Goal: Task Accomplishment & Management: Manage account settings

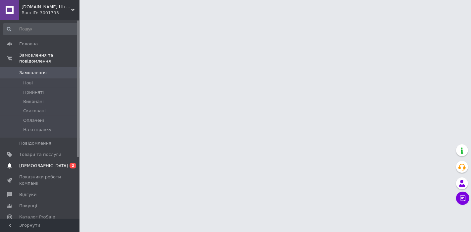
click at [68, 163] on span "0 2" at bounding box center [70, 166] width 18 height 6
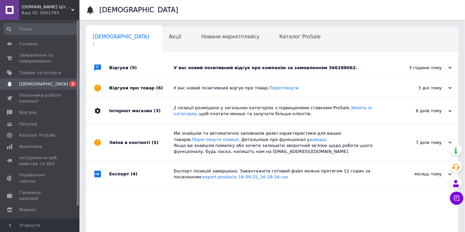
click at [295, 65] on div "У вас новий позитивний відгук про компанію за замовленням 366288062." at bounding box center [280, 68] width 212 height 6
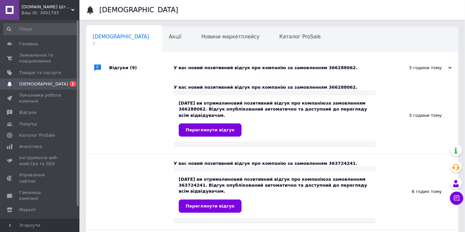
click at [64, 88] on link "Сповіщення 0 1" at bounding box center [40, 83] width 81 height 11
click at [44, 114] on span "Відгуки" at bounding box center [40, 113] width 42 height 6
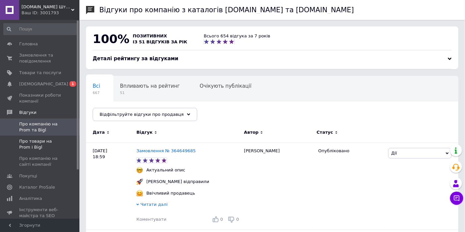
click at [58, 139] on span "Про товари на Prom і Bigl" at bounding box center [40, 144] width 42 height 12
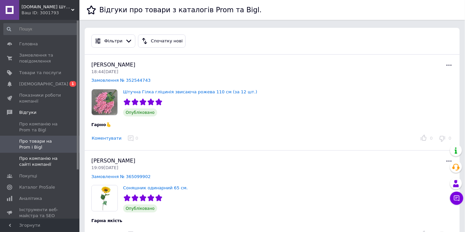
click at [50, 159] on span "Про компанію на сайті компанії" at bounding box center [40, 162] width 42 height 12
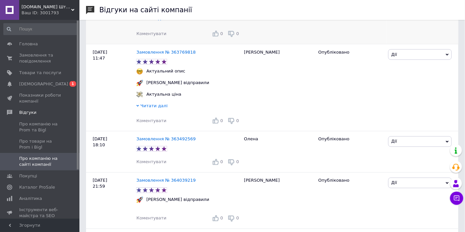
scroll to position [147, 0]
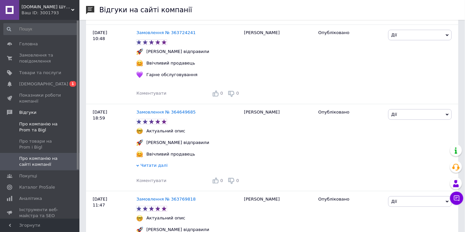
click at [56, 131] on span "Про компанію на Prom та Bigl" at bounding box center [40, 127] width 42 height 12
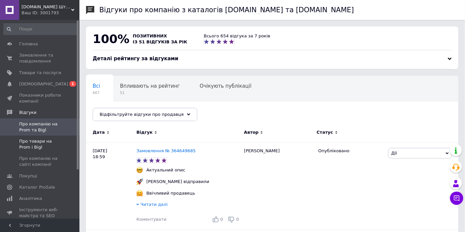
click at [60, 144] on span "Про товари на Prom і Bigl" at bounding box center [40, 144] width 42 height 12
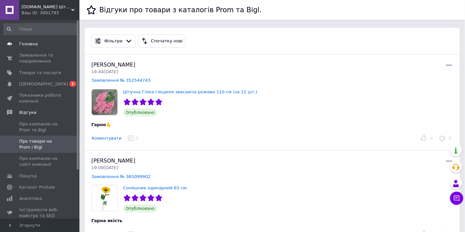
click at [42, 45] on span "Головна" at bounding box center [40, 44] width 42 height 6
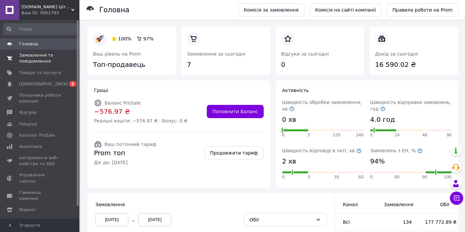
click at [48, 54] on span "Замовлення та повідомлення" at bounding box center [40, 58] width 42 height 12
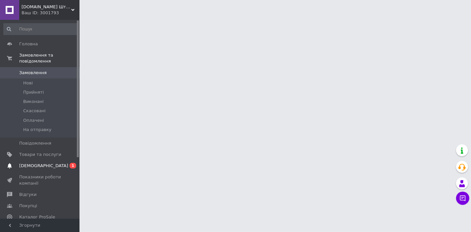
click at [75, 163] on span "0 1" at bounding box center [70, 166] width 18 height 6
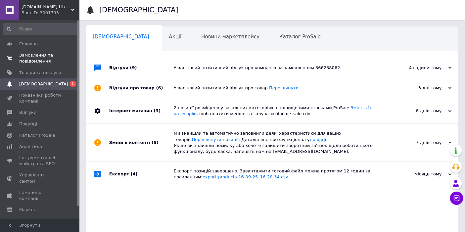
click at [31, 61] on span "Замовлення та повідомлення" at bounding box center [40, 58] width 42 height 12
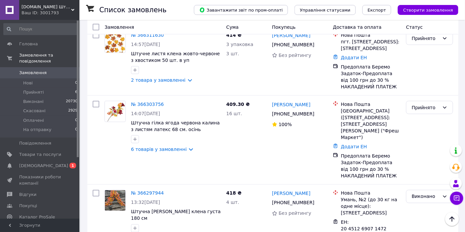
scroll to position [294, 0]
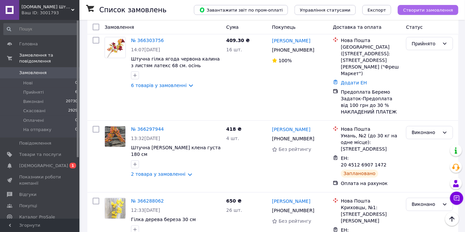
click at [433, 11] on span "Створити замовлення" at bounding box center [428, 10] width 50 height 5
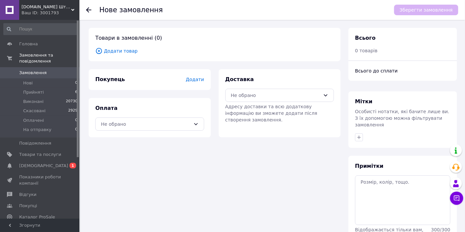
click at [124, 52] on span "Додати товар" at bounding box center [214, 50] width 239 height 7
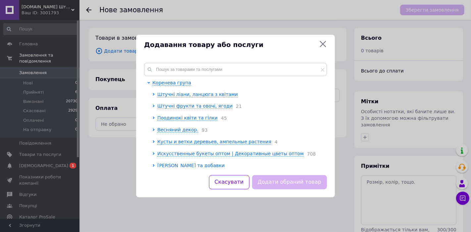
click at [194, 60] on div "[PERSON_NAME] група Штучні ліани, ланцюга з квітами Штучні фрукти та овочі, яго…" at bounding box center [235, 115] width 199 height 120
click at [186, 70] on input "text" at bounding box center [235, 69] width 183 height 13
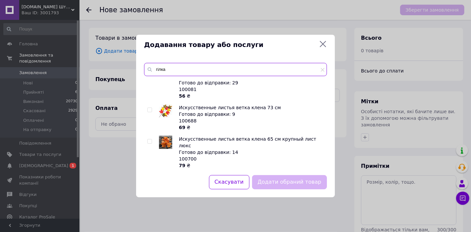
scroll to position [1206, 0]
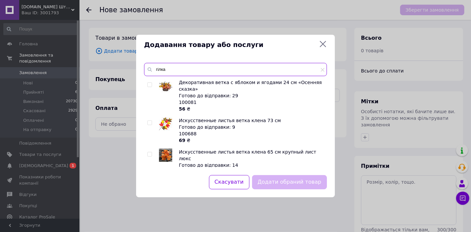
type input "гілка"
click at [150, 152] on input "checkbox" at bounding box center [149, 154] width 4 height 4
checkbox input "true"
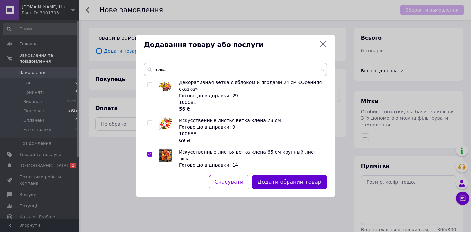
click at [283, 186] on button "Додати обраний товар" at bounding box center [289, 182] width 75 height 14
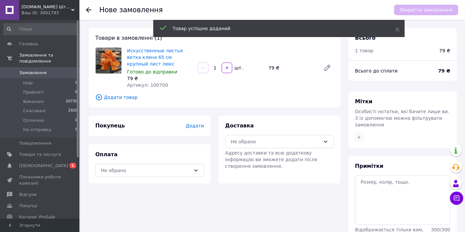
click at [219, 69] on input "1" at bounding box center [215, 68] width 11 height 5
type input "12"
drag, startPoint x: 219, startPoint y: 85, endPoint x: 208, endPoint y: 86, distance: 11.0
click at [219, 86] on div "Искусственные листья ветка клена 65 см крупный лист люкс Готово до відправки 79…" at bounding box center [231, 68] width 212 height 44
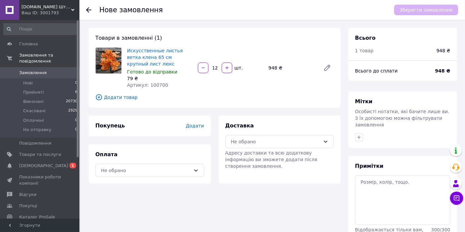
click at [129, 98] on span "Додати товар" at bounding box center [214, 97] width 239 height 7
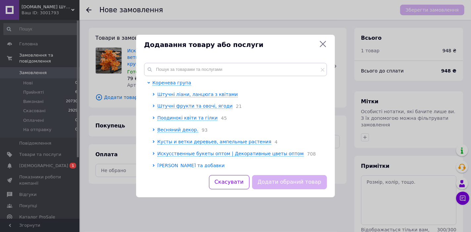
click at [191, 63] on div "[PERSON_NAME] група Штучні ліани, ланцюга з квітами Штучні фрукти та овочі, яго…" at bounding box center [235, 115] width 199 height 120
click at [190, 69] on input "text" at bounding box center [235, 69] width 183 height 13
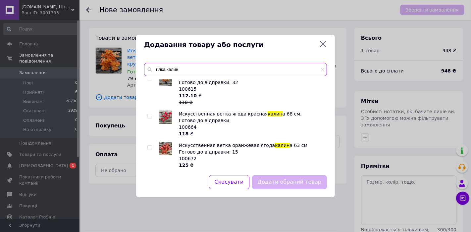
scroll to position [966, 0]
drag, startPoint x: 164, startPoint y: 68, endPoint x: 142, endPoint y: 72, distance: 22.4
click at [142, 72] on div "гілка калин Ветка дерева калин а 58 см силикон оранжевая Готово до відправки 45…" at bounding box center [235, 115] width 199 height 120
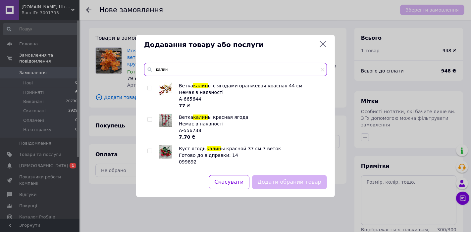
scroll to position [150, 0]
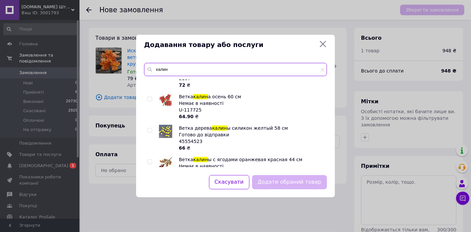
type input "калин"
click at [151, 129] on input "checkbox" at bounding box center [149, 131] width 4 height 4
checkbox input "true"
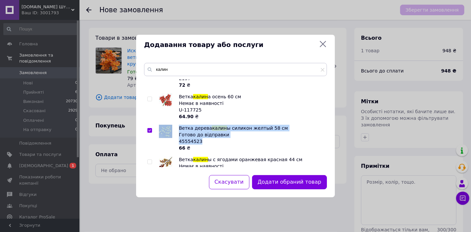
drag, startPoint x: 202, startPoint y: 134, endPoint x: 178, endPoint y: 135, distance: 23.9
click at [178, 135] on li "Ветка дерева калин ы силикон желтый 58 см Готово до відправки 45554523 66 ₴" at bounding box center [235, 138] width 176 height 26
copy li "Ветка дерева калин ы силикон желтый 58 см Готово до відправки 45554523"
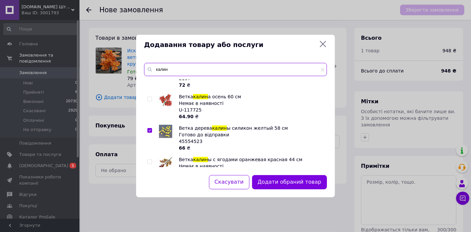
drag, startPoint x: 175, startPoint y: 66, endPoint x: 147, endPoint y: 68, distance: 27.3
click at [149, 67] on div "калин" at bounding box center [235, 69] width 183 height 13
paste input "Ветка дерева калины силикон желтый 58 см Ветка дерева калины силикон желтый 58 …"
type input "Ветка дерева калины силикон желтый 58 см Ветка дерева калины силикон желтый 58 …"
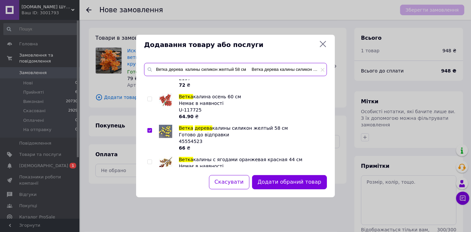
scroll to position [0, 59]
drag, startPoint x: 188, startPoint y: 70, endPoint x: 352, endPoint y: 61, distance: 163.5
click at [352, 61] on div "Додавання товару або послуги Ветка дерева калины силикон желтый 58 см Ветка дер…" at bounding box center [235, 116] width 471 height 232
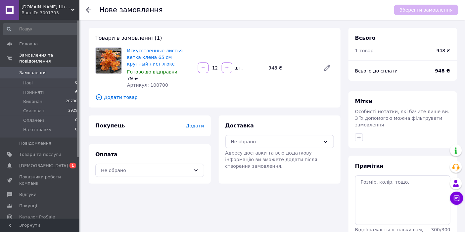
click at [116, 98] on span "Додати товар" at bounding box center [214, 97] width 239 height 7
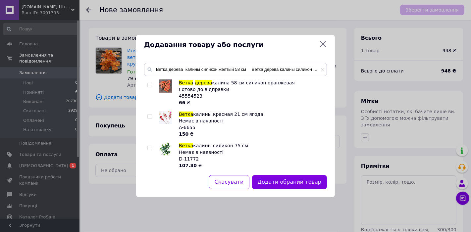
click at [149, 87] on input "checkbox" at bounding box center [149, 85] width 4 height 4
checkbox input "true"
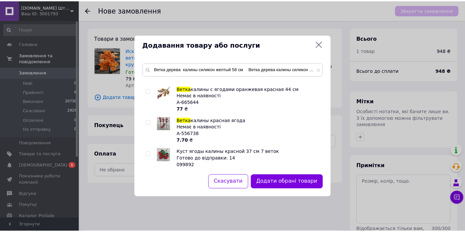
scroll to position [147, 0]
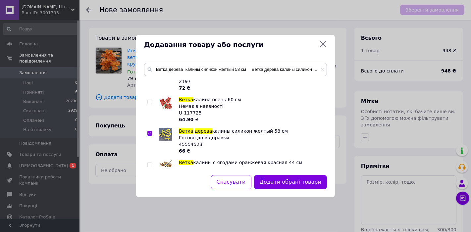
click at [285, 184] on button "Додати обрані товари" at bounding box center [290, 182] width 73 height 14
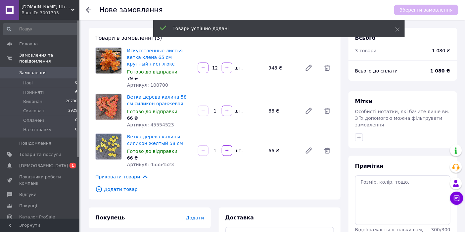
click at [220, 110] on input "1" at bounding box center [215, 111] width 11 height 5
type input "12"
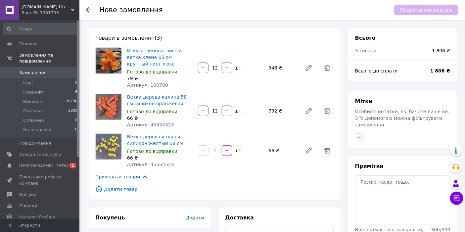
click at [219, 151] on input "1" at bounding box center [215, 150] width 11 height 5
type input "12"
click at [227, 171] on div "Товари в замовленні (3) Искусственные листья ветка клена 65 см крупный лист люк…" at bounding box center [215, 114] width 252 height 172
click at [125, 190] on span "Додати товар" at bounding box center [214, 189] width 239 height 7
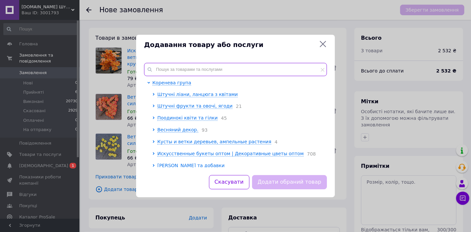
click at [198, 67] on input "text" at bounding box center [235, 69] width 183 height 13
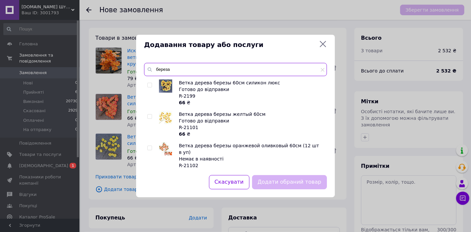
type input "береза"
click at [148, 83] on input "checkbox" at bounding box center [149, 85] width 4 height 4
checkbox input "true"
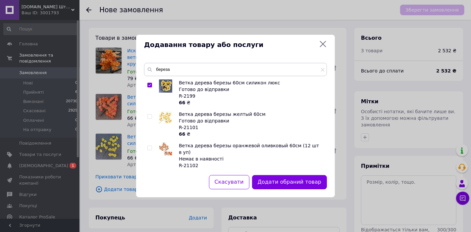
click at [291, 180] on button "Додати обраний товар" at bounding box center [289, 182] width 75 height 14
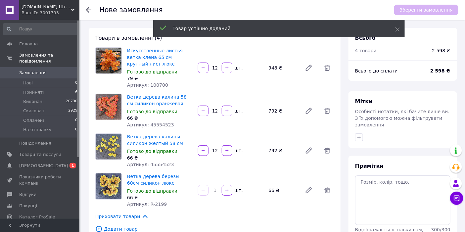
click at [218, 190] on input "1" at bounding box center [215, 190] width 11 height 5
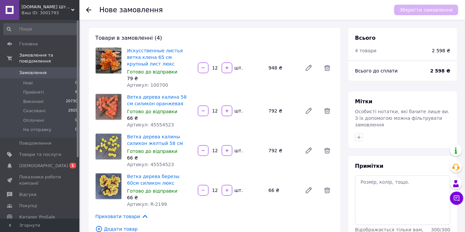
type input "12"
click at [246, 173] on div "Ветка дерева березы 60см силикон люкс Готово до відправки 66 ₴ Артикул: R-2199 …" at bounding box center [231, 190] width 212 height 37
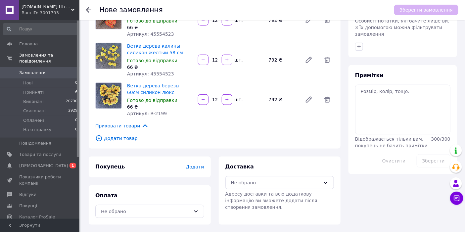
click at [194, 166] on span "Додати" at bounding box center [195, 166] width 18 height 5
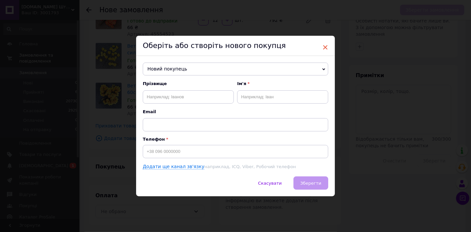
click at [327, 46] on span "×" at bounding box center [325, 47] width 6 height 11
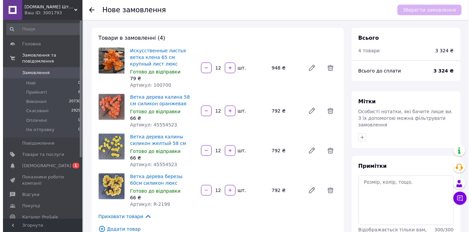
scroll to position [74, 0]
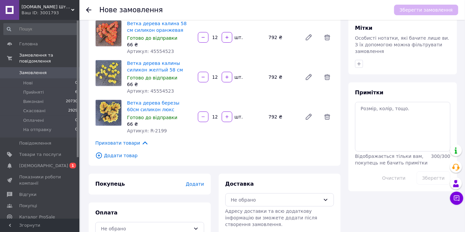
click at [130, 153] on span "Додати товар" at bounding box center [214, 155] width 239 height 7
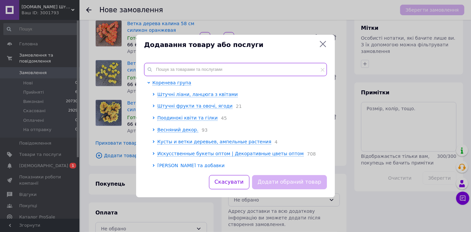
click at [195, 66] on input "text" at bounding box center [235, 69] width 183 height 13
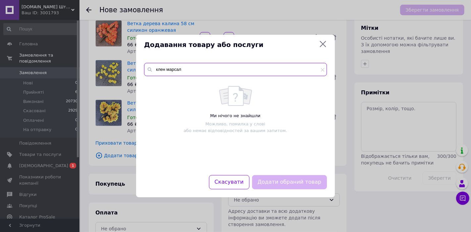
drag, startPoint x: 164, startPoint y: 70, endPoint x: 211, endPoint y: 70, distance: 47.0
click at [211, 70] on input "клен марсал" at bounding box center [235, 69] width 183 height 13
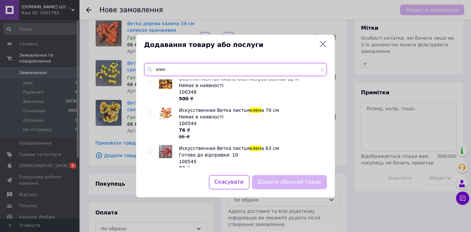
scroll to position [0, 0]
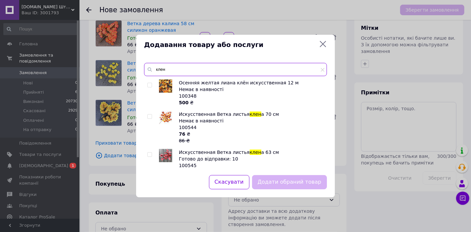
drag, startPoint x: 156, startPoint y: 69, endPoint x: 169, endPoint y: 71, distance: 12.7
click at [169, 71] on input "клен" at bounding box center [235, 69] width 183 height 13
click at [180, 74] on input "ветка клен" at bounding box center [235, 69] width 183 height 13
drag, startPoint x: 155, startPoint y: 69, endPoint x: 184, endPoint y: 69, distance: 28.5
click at [184, 69] on input "ветка клен" at bounding box center [235, 69] width 183 height 13
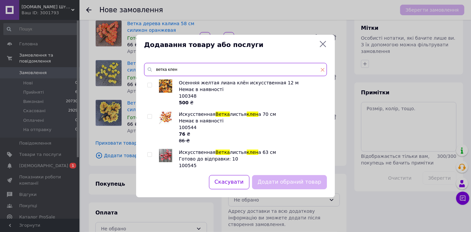
type input "ветка клен"
click at [323, 72] on span at bounding box center [323, 69] width 4 height 7
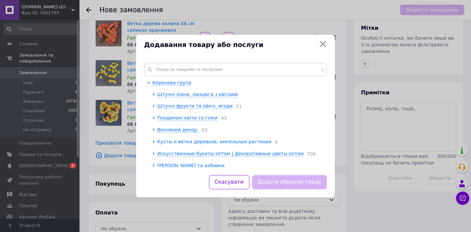
click at [172, 141] on span "Кусты и ветки деревьев, ампельные растения" at bounding box center [214, 141] width 114 height 5
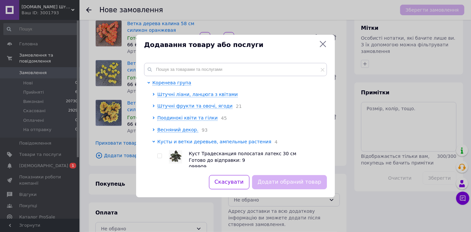
click at [155, 142] on icon at bounding box center [153, 142] width 3 height 2
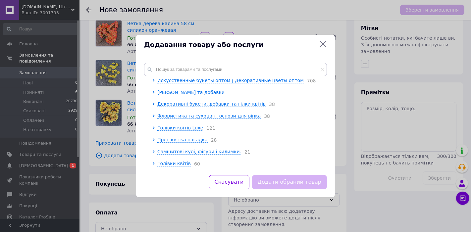
scroll to position [74, 0]
click at [176, 106] on span "Декоративні букети, добавки та гілки квітів" at bounding box center [211, 103] width 108 height 5
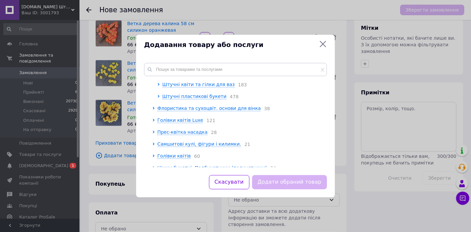
scroll to position [1325, 0]
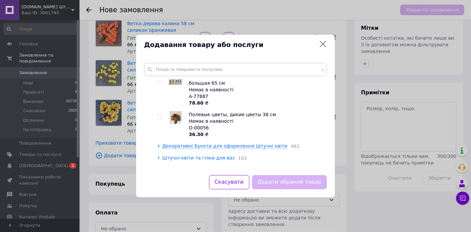
click at [176, 155] on span "Штучні квіти та гілки для ваз" at bounding box center [198, 157] width 73 height 5
click at [174, 155] on span "Штучні квіти та гілки для ваз" at bounding box center [198, 157] width 73 height 5
click at [176, 143] on span "Декоративні Букети для оформлення Штучні квіти" at bounding box center [224, 145] width 125 height 5
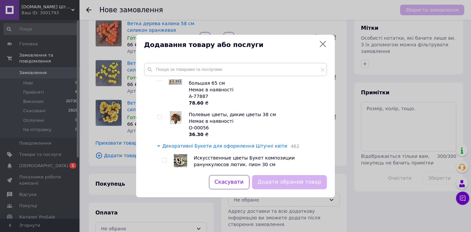
click at [176, 143] on span "Декоративні Букети для оформлення Штучні квіти" at bounding box center [224, 145] width 125 height 5
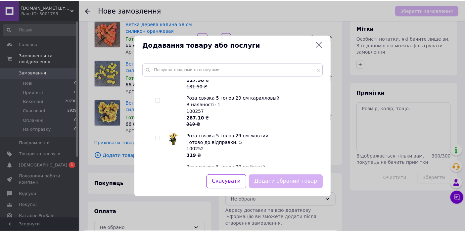
scroll to position [294, 0]
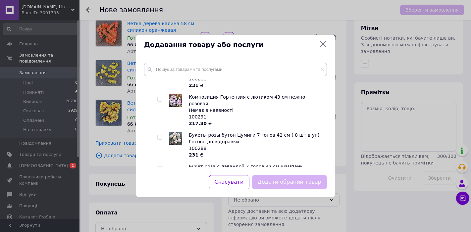
click at [323, 45] on icon at bounding box center [323, 44] width 8 height 8
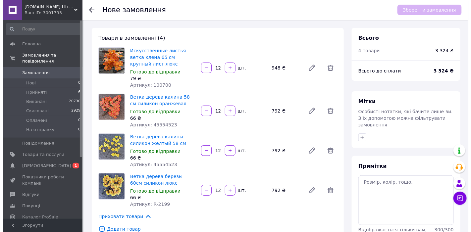
scroll to position [91, 0]
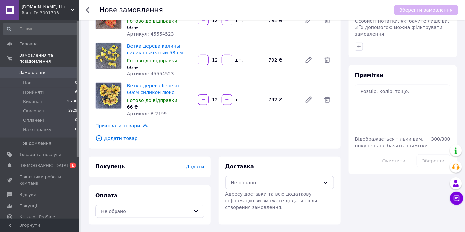
click at [122, 139] on span "Додати товар" at bounding box center [214, 138] width 239 height 7
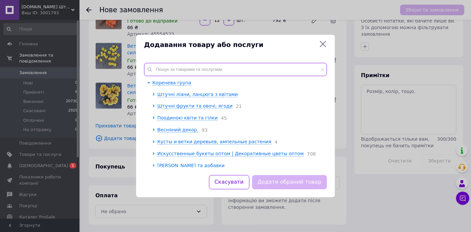
click at [181, 67] on input "text" at bounding box center [235, 69] width 183 height 13
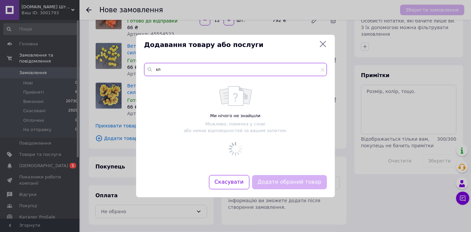
type input "к"
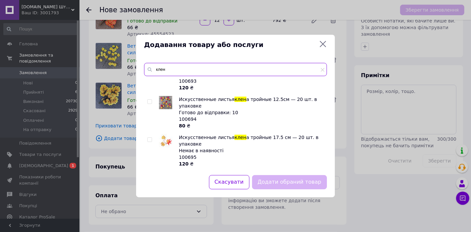
scroll to position [880, 0]
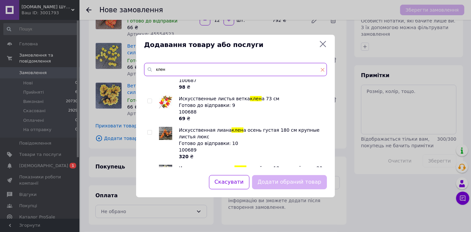
type input "клен"
click at [323, 71] on icon at bounding box center [323, 70] width 4 height 4
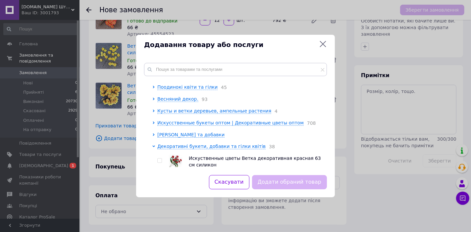
scroll to position [0, 0]
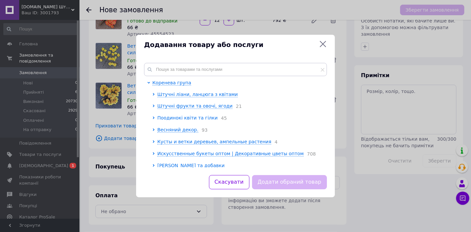
click at [153, 117] on icon at bounding box center [153, 118] width 3 height 3
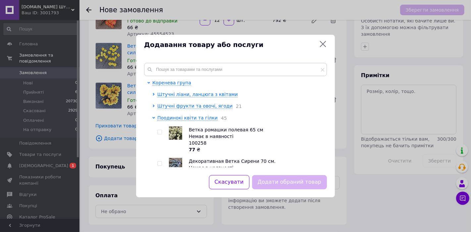
click at [153, 119] on icon at bounding box center [153, 118] width 3 height 3
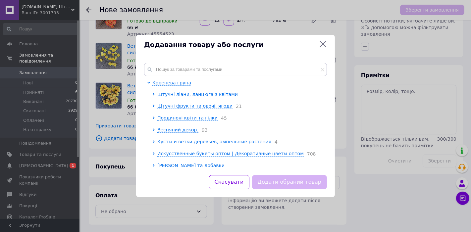
click at [177, 142] on span "Кусты и ветки деревьев, ампельные растения" at bounding box center [214, 141] width 114 height 5
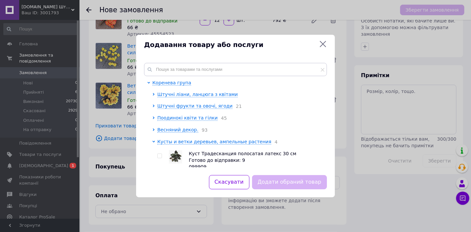
click at [153, 142] on icon at bounding box center [153, 141] width 3 height 3
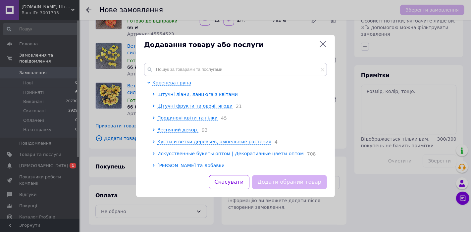
scroll to position [74, 0]
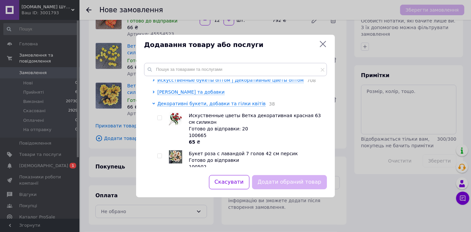
click at [154, 104] on icon at bounding box center [153, 104] width 3 height 2
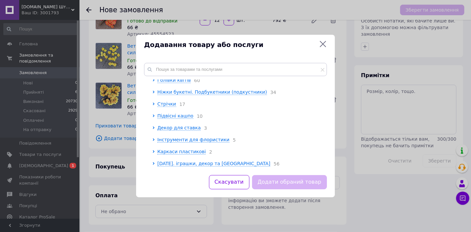
scroll to position [89, 0]
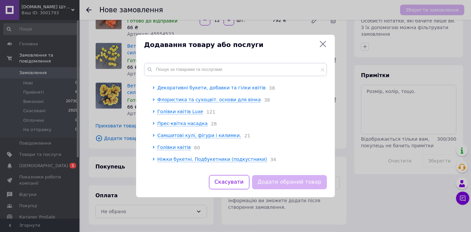
click at [154, 88] on icon at bounding box center [153, 87] width 3 height 3
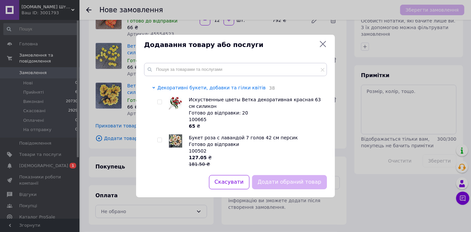
click at [154, 88] on icon at bounding box center [153, 87] width 3 height 3
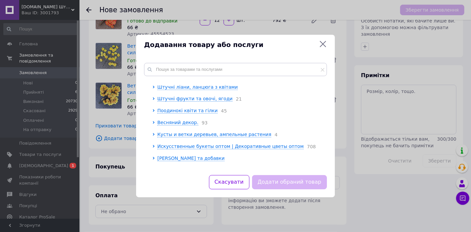
scroll to position [0, 0]
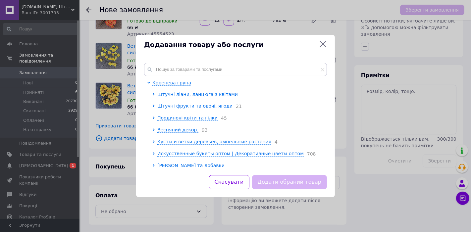
click at [154, 105] on icon at bounding box center [153, 106] width 3 height 3
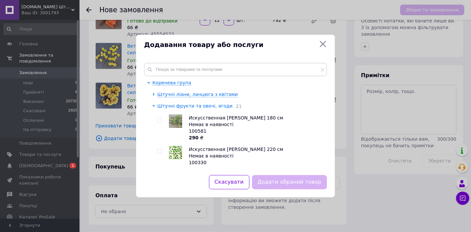
click at [153, 105] on icon at bounding box center [153, 106] width 3 height 2
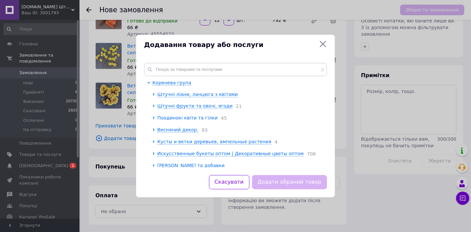
click at [154, 118] on icon at bounding box center [154, 118] width 2 height 3
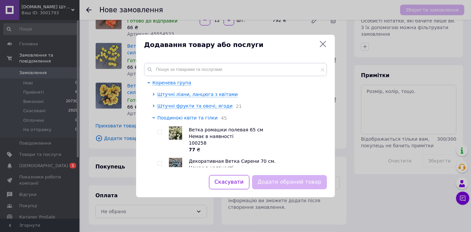
click at [154, 118] on icon at bounding box center [153, 118] width 3 height 3
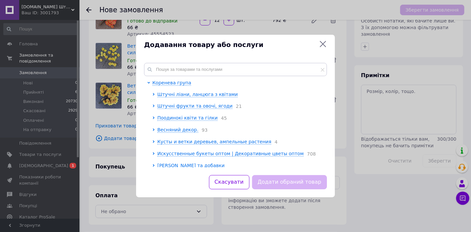
scroll to position [74, 0]
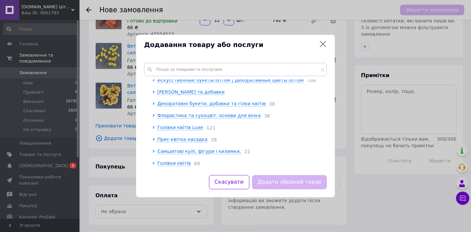
click at [155, 107] on div at bounding box center [154, 103] width 5 height 7
click at [156, 106] on div at bounding box center [154, 103] width 5 height 7
click at [163, 105] on span "Декоративні букети, добавки та гілки квітів" at bounding box center [211, 103] width 108 height 5
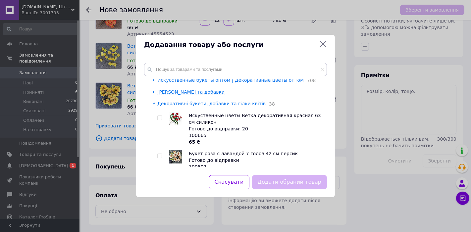
click at [153, 104] on icon at bounding box center [153, 104] width 3 height 2
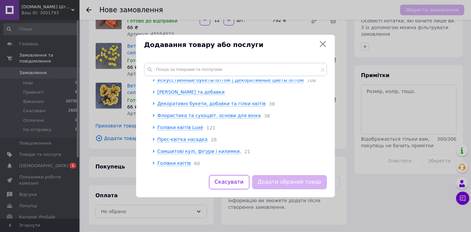
scroll to position [0, 0]
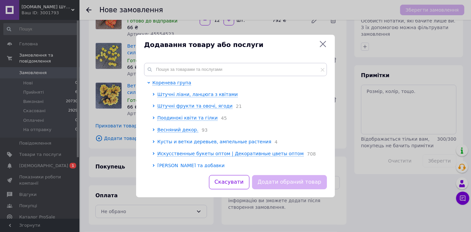
click at [153, 142] on icon at bounding box center [153, 141] width 3 height 3
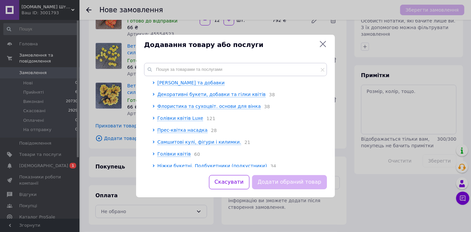
scroll to position [209, 0]
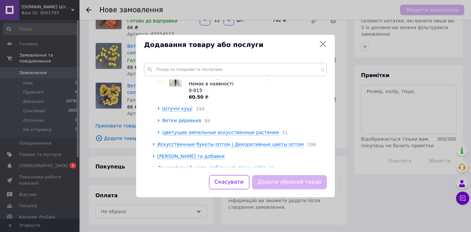
click at [159, 119] on icon at bounding box center [159, 120] width 2 height 3
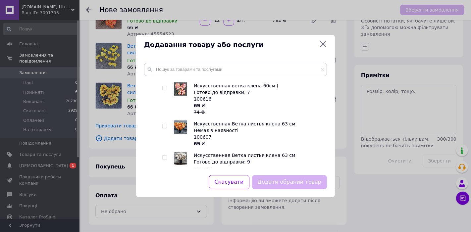
scroll to position [503, 0]
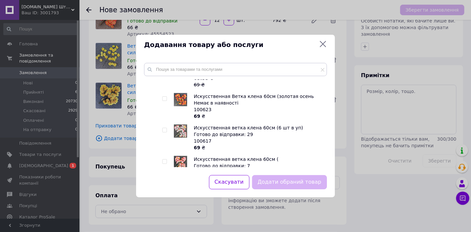
click at [165, 128] on input "checkbox" at bounding box center [164, 130] width 4 height 4
checkbox input "true"
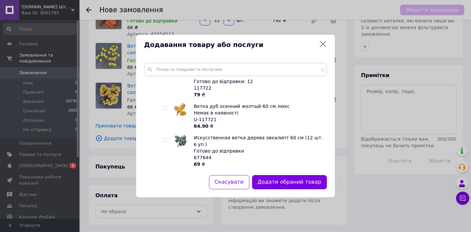
scroll to position [2049, 0]
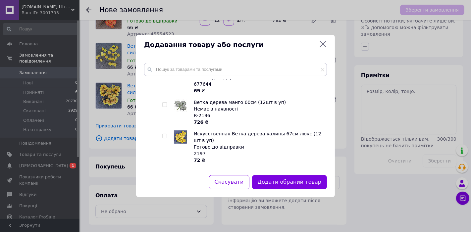
click at [165, 172] on input "checkbox" at bounding box center [164, 174] width 4 height 4
checkbox input "true"
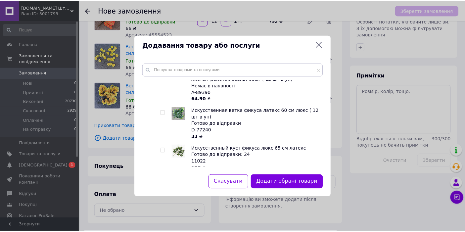
scroll to position [2344, 0]
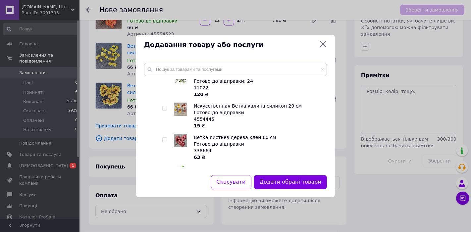
click at [164, 138] on input "checkbox" at bounding box center [164, 140] width 4 height 4
checkbox input "true"
click at [279, 182] on button "Додати обрані товари" at bounding box center [290, 182] width 73 height 14
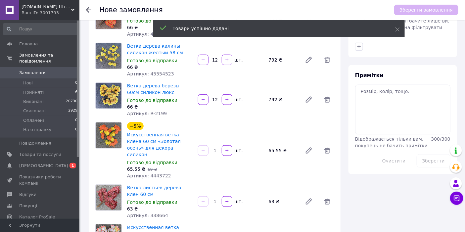
scroll to position [164, 0]
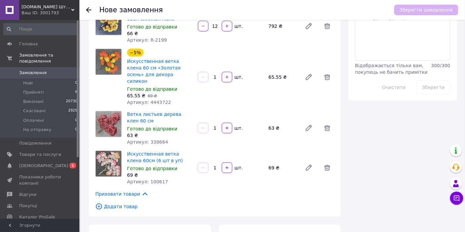
click at [217, 75] on input "1" at bounding box center [215, 77] width 11 height 5
type input "12"
click at [216, 125] on div "1" at bounding box center [215, 128] width 12 height 7
click at [217, 126] on input "1" at bounding box center [215, 128] width 11 height 5
type input "12"
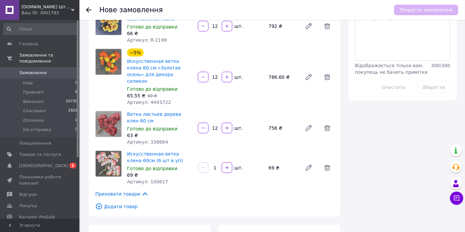
click at [218, 166] on input "1" at bounding box center [215, 168] width 11 height 5
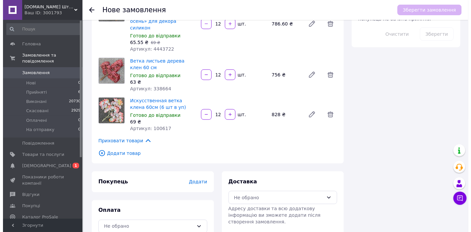
scroll to position [221, 0]
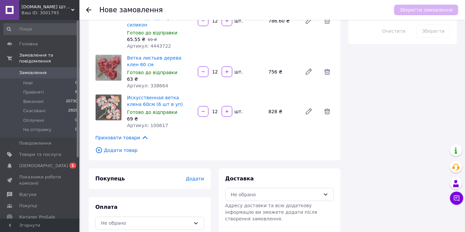
type input "12"
click at [113, 147] on span "Додати товар" at bounding box center [214, 150] width 239 height 7
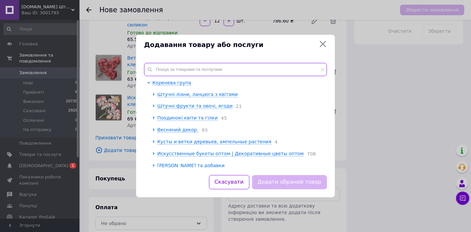
click at [187, 65] on input "text" at bounding box center [235, 69] width 183 height 13
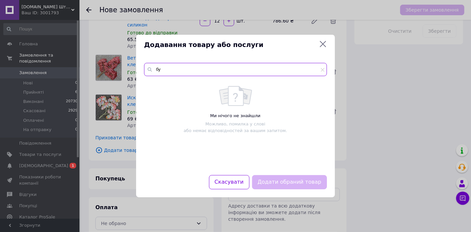
type input "б"
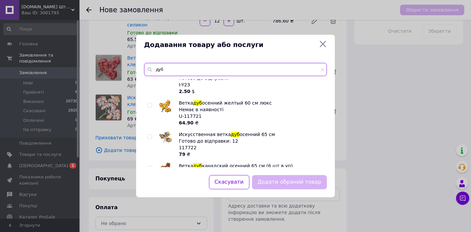
scroll to position [32, 0]
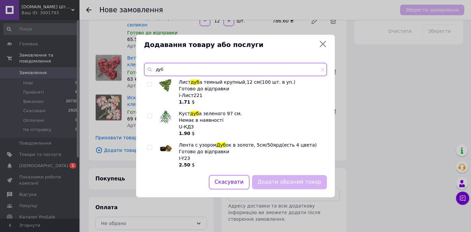
drag, startPoint x: 155, startPoint y: 69, endPoint x: 174, endPoint y: 72, distance: 19.1
click at [174, 72] on input "дуб" at bounding box center [235, 69] width 183 height 13
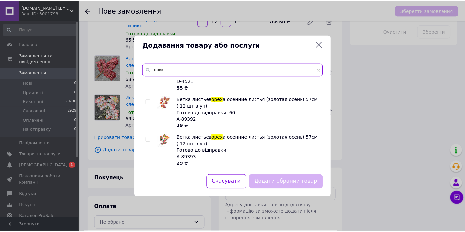
scroll to position [15, 0]
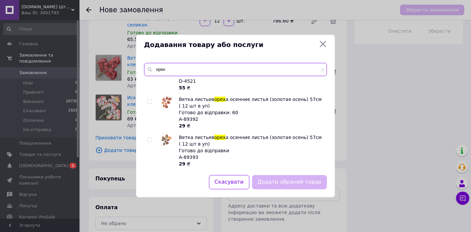
type input "орех"
click at [152, 101] on span at bounding box center [149, 101] width 5 height 5
click at [152, 101] on input "checkbox" at bounding box center [149, 102] width 4 height 4
checkbox input "true"
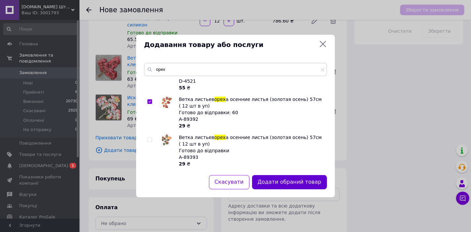
click at [302, 184] on button "Додати обраний товар" at bounding box center [289, 182] width 75 height 14
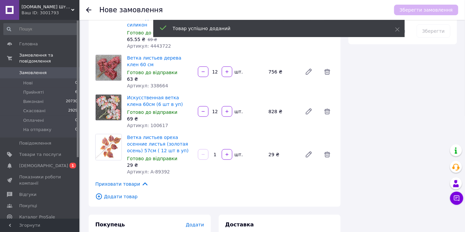
click at [219, 152] on input "1" at bounding box center [215, 154] width 11 height 5
drag, startPoint x: 219, startPoint y: 147, endPoint x: 213, endPoint y: 156, distance: 10.6
click at [208, 149] on div "1   шт." at bounding box center [230, 154] width 67 height 11
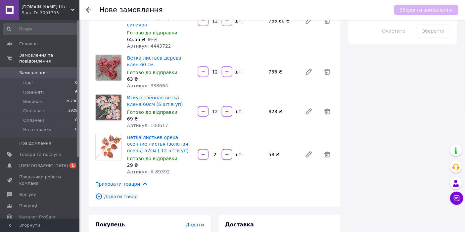
click at [211, 152] on input "2" at bounding box center [215, 154] width 11 height 5
type input "12"
click at [249, 168] on div "Ветка листьев ореха осенние листья (золотая осень) 57см ( 12 шт в уп) Готово до…" at bounding box center [231, 155] width 212 height 44
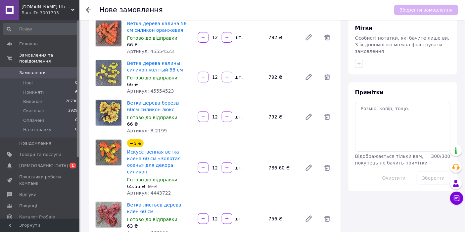
scroll to position [147, 0]
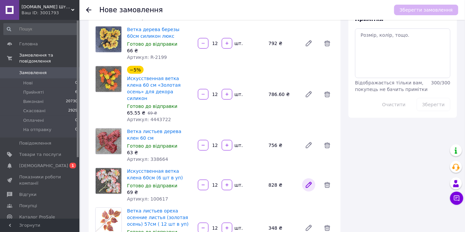
click at [306, 181] on icon at bounding box center [309, 185] width 8 height 8
click at [227, 183] on icon "button" at bounding box center [227, 184] width 3 height 3
click at [205, 183] on icon "button" at bounding box center [203, 185] width 5 height 5
type input "12"
drag, startPoint x: 164, startPoint y: 192, endPoint x: 152, endPoint y: 194, distance: 12.4
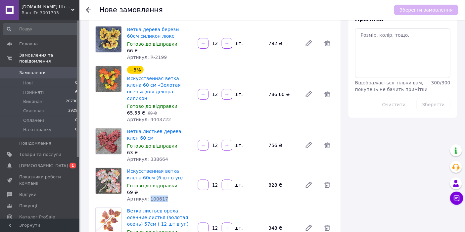
click at [147, 196] on div "Артикул: 100617" at bounding box center [160, 199] width 66 height 7
copy span "100617"
click at [326, 182] on icon at bounding box center [328, 185] width 6 height 6
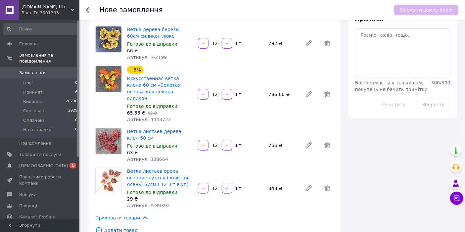
click at [122, 227] on span "Додати товар" at bounding box center [214, 230] width 239 height 7
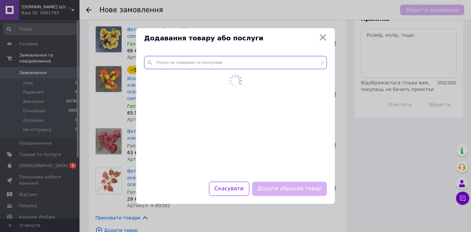
click at [191, 65] on input "text" at bounding box center [235, 62] width 183 height 13
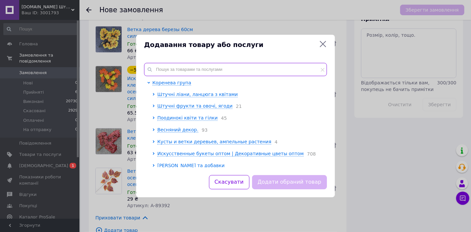
paste input "100617"
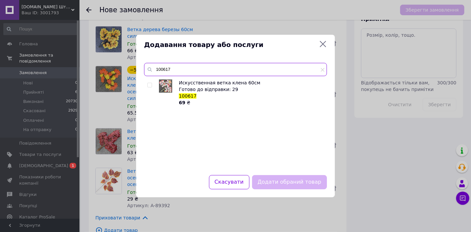
type input "100617"
click at [148, 84] on input "checkbox" at bounding box center [149, 85] width 4 height 4
checkbox input "true"
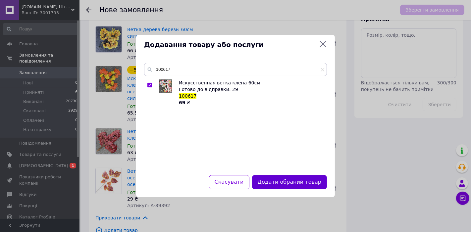
click at [293, 189] on div "Додати обраний товар" at bounding box center [290, 182] width 78 height 17
click at [293, 186] on button "Додати обраний товар" at bounding box center [289, 182] width 75 height 14
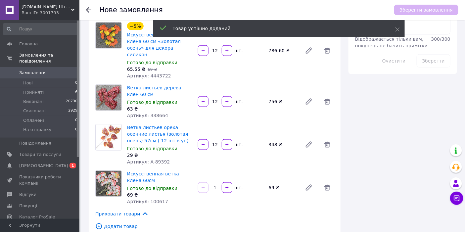
scroll to position [272, 0]
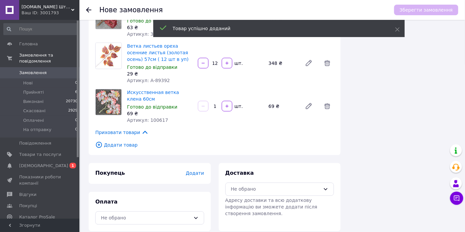
click at [221, 101] on div at bounding box center [227, 106] width 12 height 11
click at [217, 104] on input "1" at bounding box center [215, 106] width 11 height 5
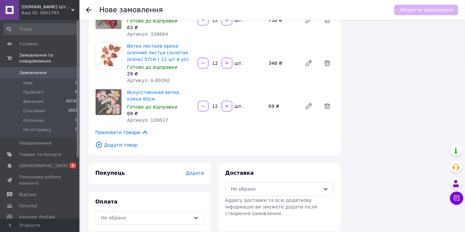
type input "12"
click at [265, 129] on div "Приховати товари" at bounding box center [214, 132] width 239 height 7
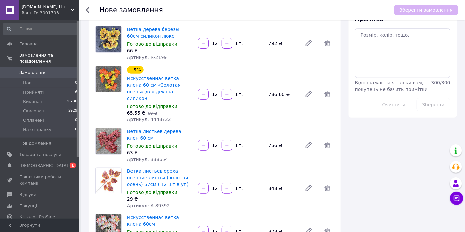
scroll to position [0, 0]
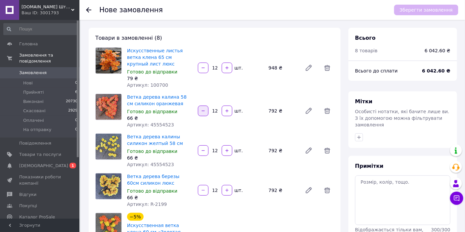
drag, startPoint x: 218, startPoint y: 111, endPoint x: 207, endPoint y: 112, distance: 10.7
click at [207, 112] on div "12   шт." at bounding box center [230, 111] width 67 height 11
drag, startPoint x: 217, startPoint y: 110, endPoint x: 211, endPoint y: 111, distance: 6.6
click at [211, 111] on input "8" at bounding box center [215, 111] width 11 height 5
type input "6"
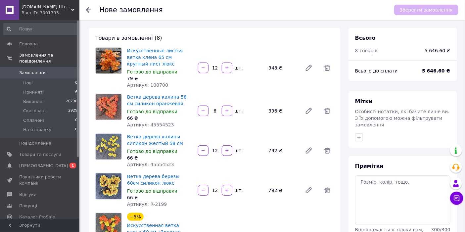
drag, startPoint x: 217, startPoint y: 149, endPoint x: 209, endPoint y: 150, distance: 8.3
click at [210, 149] on input "12" at bounding box center [215, 150] width 11 height 5
type input "6"
drag, startPoint x: 216, startPoint y: 191, endPoint x: 209, endPoint y: 191, distance: 6.3
click at [210, 191] on input "12" at bounding box center [215, 190] width 11 height 5
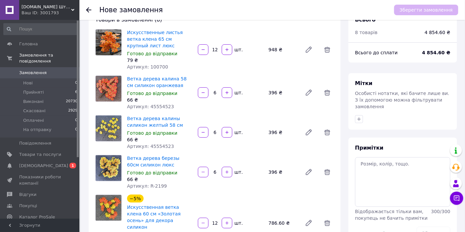
scroll to position [74, 0]
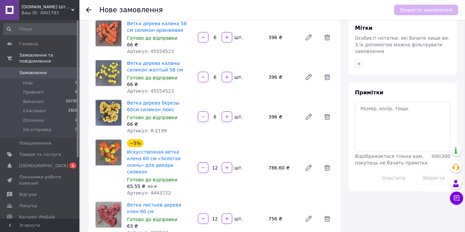
type input "6"
drag, startPoint x: 219, startPoint y: 165, endPoint x: 206, endPoint y: 167, distance: 13.8
click at [206, 167] on div "12   шт." at bounding box center [230, 168] width 67 height 11
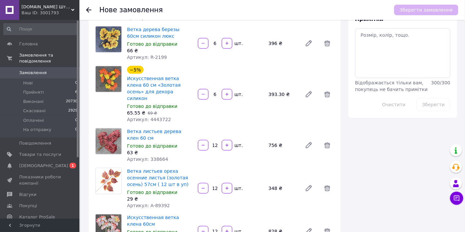
type input "6"
drag, startPoint x: 218, startPoint y: 138, endPoint x: 206, endPoint y: 139, distance: 12.3
click at [206, 140] on div "12   шт." at bounding box center [230, 145] width 67 height 11
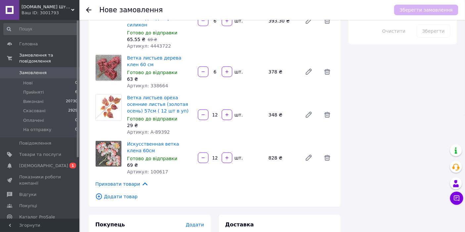
type input "6"
click at [221, 153] on div at bounding box center [227, 158] width 12 height 11
drag, startPoint x: 218, startPoint y: 151, endPoint x: 210, endPoint y: 151, distance: 7.6
click at [210, 156] on input "12" at bounding box center [215, 158] width 11 height 5
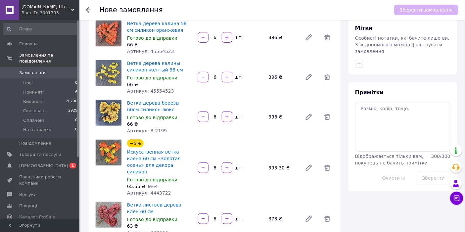
scroll to position [0, 0]
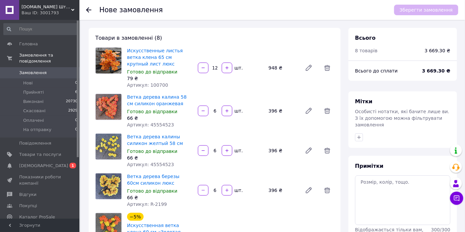
type input "6"
drag, startPoint x: 218, startPoint y: 67, endPoint x: 210, endPoint y: 68, distance: 7.5
click at [210, 68] on input "12" at bounding box center [215, 68] width 11 height 5
click at [258, 57] on div "Искусственные листья ветка клена 65 см крупный лист люкс Готово до відправки 79…" at bounding box center [231, 68] width 212 height 44
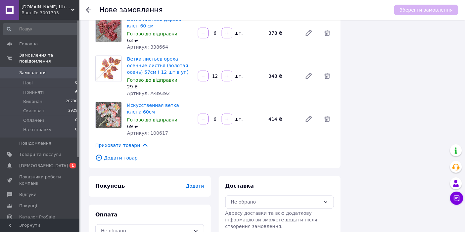
scroll to position [272, 0]
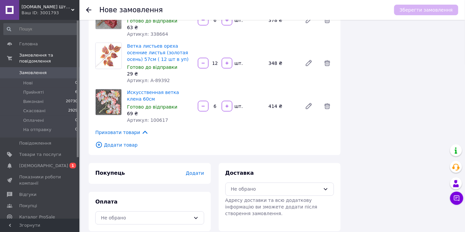
click at [198, 170] on div "Додати" at bounding box center [195, 173] width 18 height 7
click at [198, 171] on span "Додати" at bounding box center [195, 173] width 18 height 5
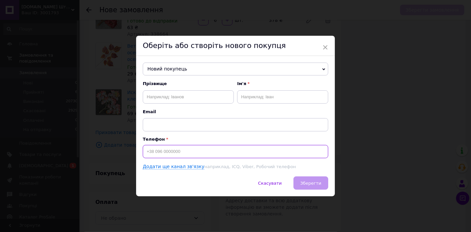
click at [192, 149] on input at bounding box center [235, 151] width 185 height 13
paste input "[PHONE_NUMBER]"
type input "[PHONE_NUMBER]"
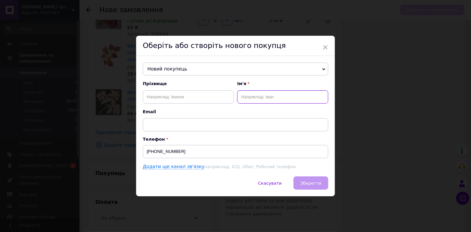
click at [255, 100] on input "text" at bounding box center [282, 96] width 91 height 13
click at [178, 97] on input "text" at bounding box center [188, 96] width 91 height 13
paste input "[PHONE_NUMBER]"
click at [177, 97] on input "[PHONE_NUMBER]" at bounding box center [188, 96] width 91 height 13
click at [214, 112] on span "Email" at bounding box center [235, 112] width 185 height 6
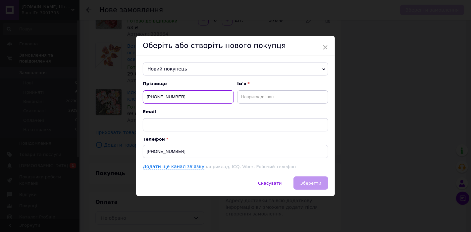
click at [177, 98] on input "[PHONE_NUMBER]" at bounding box center [188, 96] width 91 height 13
drag, startPoint x: 181, startPoint y: 96, endPoint x: 145, endPoint y: 98, distance: 36.8
click at [145, 98] on input "[PHONE_NUMBER]" at bounding box center [188, 96] width 91 height 13
type input "[PHONE_NUMBER]"
click at [187, 154] on input "[PHONE_NUMBER]" at bounding box center [235, 151] width 185 height 13
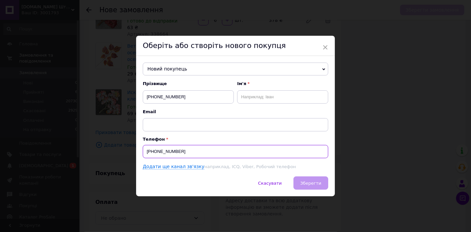
paste input "500565891"
type input "[PHONE_NUMBER]"
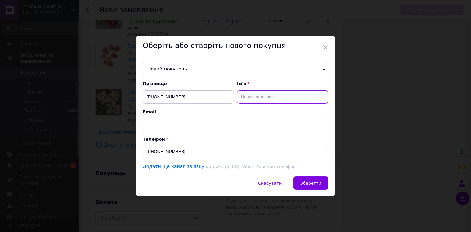
click at [252, 98] on input "text" at bounding box center [282, 96] width 91 height 13
type input "[PERSON_NAME]"
type input "і"
type input "Інна"
drag, startPoint x: 202, startPoint y: 97, endPoint x: 145, endPoint y: 98, distance: 57.3
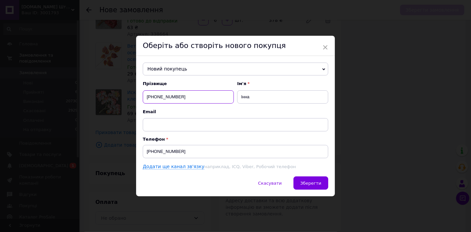
click at [145, 98] on input "[PHONE_NUMBER]" at bounding box center [188, 96] width 91 height 13
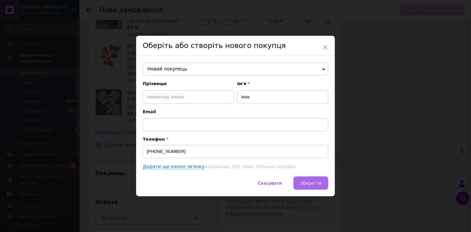
click at [315, 182] on span "Зберегти" at bounding box center [310, 183] width 21 height 5
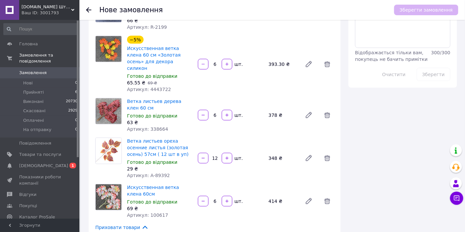
scroll to position [322, 0]
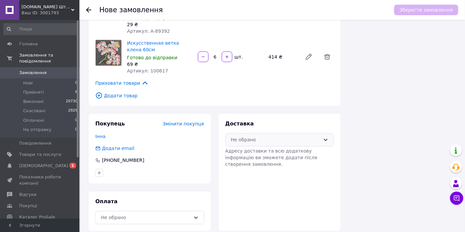
click at [257, 136] on div "Не обрано" at bounding box center [276, 139] width 90 height 7
drag, startPoint x: 268, startPoint y: 149, endPoint x: 244, endPoint y: 170, distance: 31.2
click at [268, 149] on span "Нова Пошта (платна)" at bounding box center [285, 147] width 88 height 7
click at [192, 211] on div "Не обрано" at bounding box center [149, 217] width 109 height 13
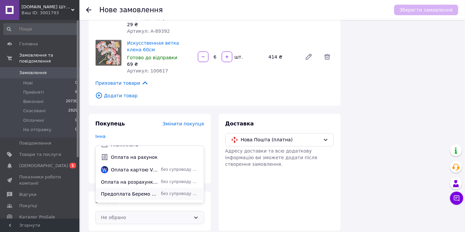
scroll to position [29, 0]
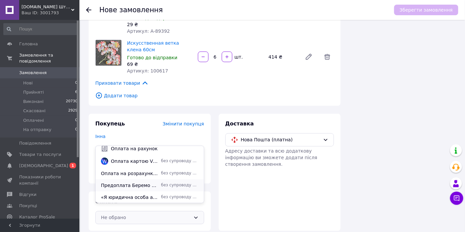
click at [144, 186] on span "Предоплата Беремо Задаток-Предоплата від 100 грн до 30 % НАКЛАДЕНИЙ ПЛАТЕЖ" at bounding box center [130, 185] width 58 height 7
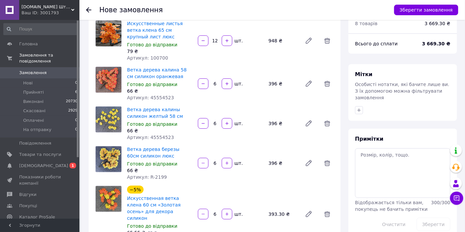
scroll to position [0, 0]
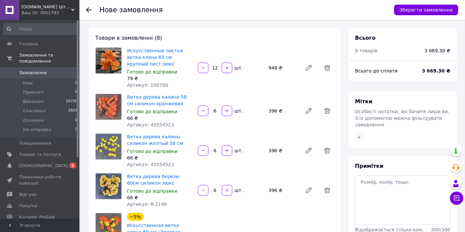
click at [217, 109] on input "6" at bounding box center [215, 111] width 11 height 5
drag, startPoint x: 217, startPoint y: 109, endPoint x: 213, endPoint y: 111, distance: 4.6
click at [213, 110] on input "6" at bounding box center [215, 111] width 11 height 5
click at [214, 111] on input "2" at bounding box center [215, 111] width 11 height 5
type input "12"
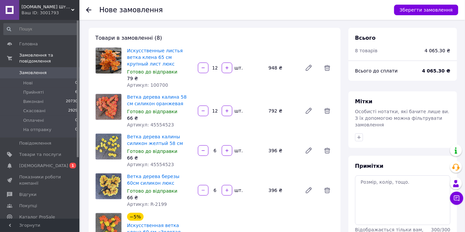
drag, startPoint x: 214, startPoint y: 150, endPoint x: 218, endPoint y: 151, distance: 4.6
click at [218, 151] on input "6" at bounding box center [215, 150] width 11 height 5
type input "12"
click at [262, 168] on div "Ветка дерева калины силикон желтый 58 см Готово до відправки 66 ₴ Артикул: 4555…" at bounding box center [231, 150] width 212 height 37
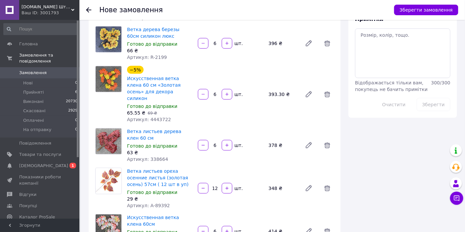
scroll to position [221, 0]
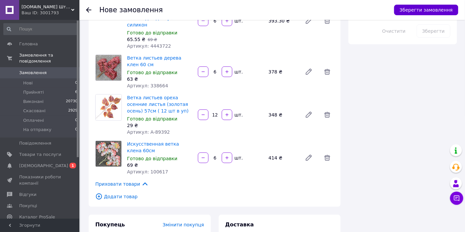
click at [417, 5] on button "Зберегти замовлення" at bounding box center [426, 10] width 64 height 11
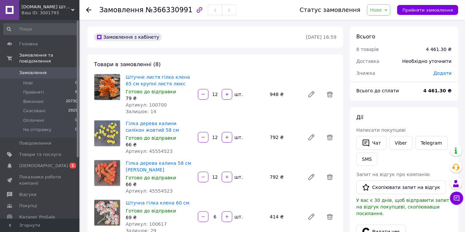
click at [382, 12] on span "Нове" at bounding box center [376, 9] width 12 height 5
click at [389, 22] on li "Прийнято" at bounding box center [385, 23] width 35 height 10
